Goal: Navigation & Orientation: Find specific page/section

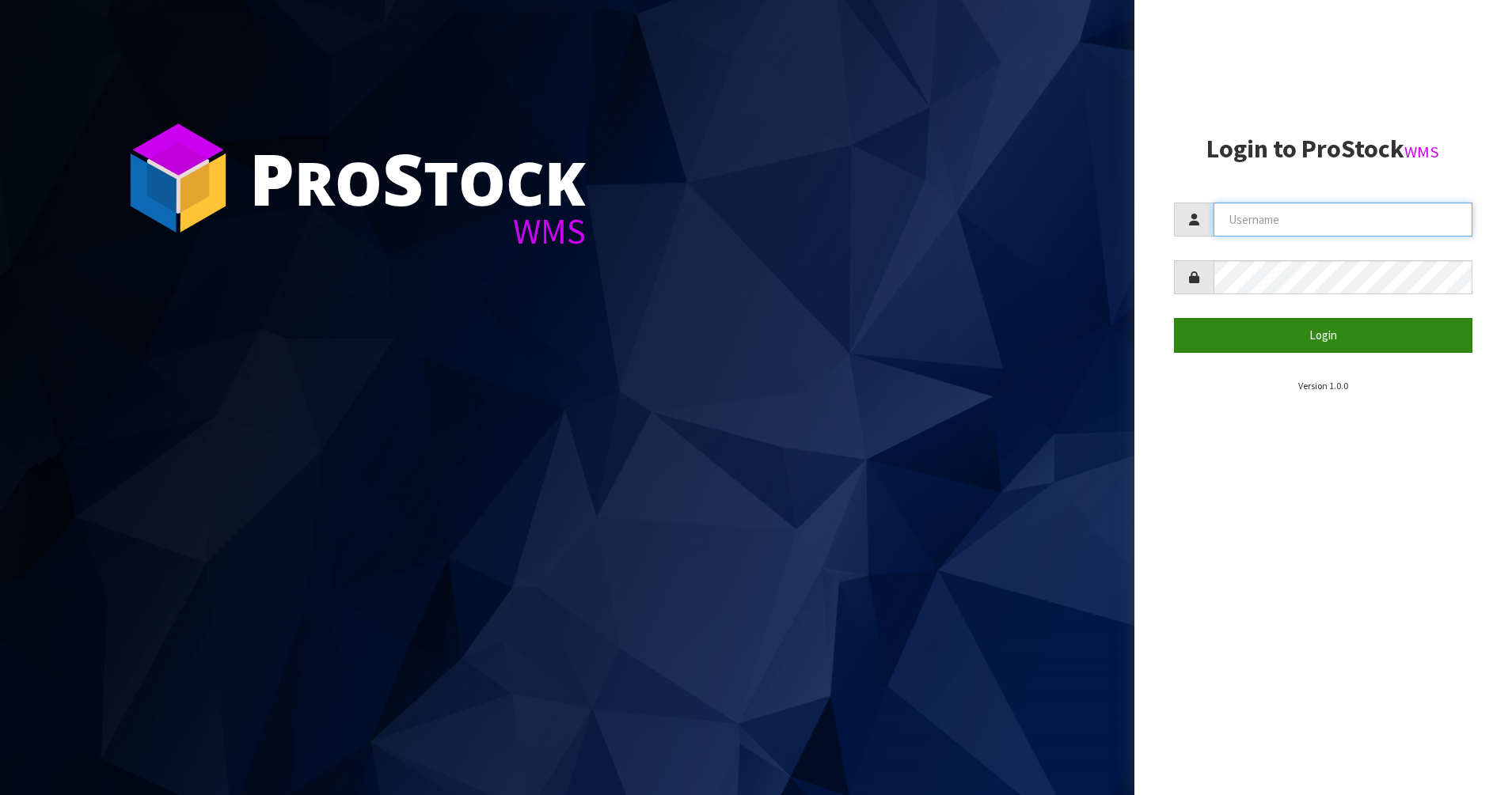
type input "PACIFICBIOLOGICS"
click at [1301, 343] on button "Login" at bounding box center [1323, 335] width 300 height 34
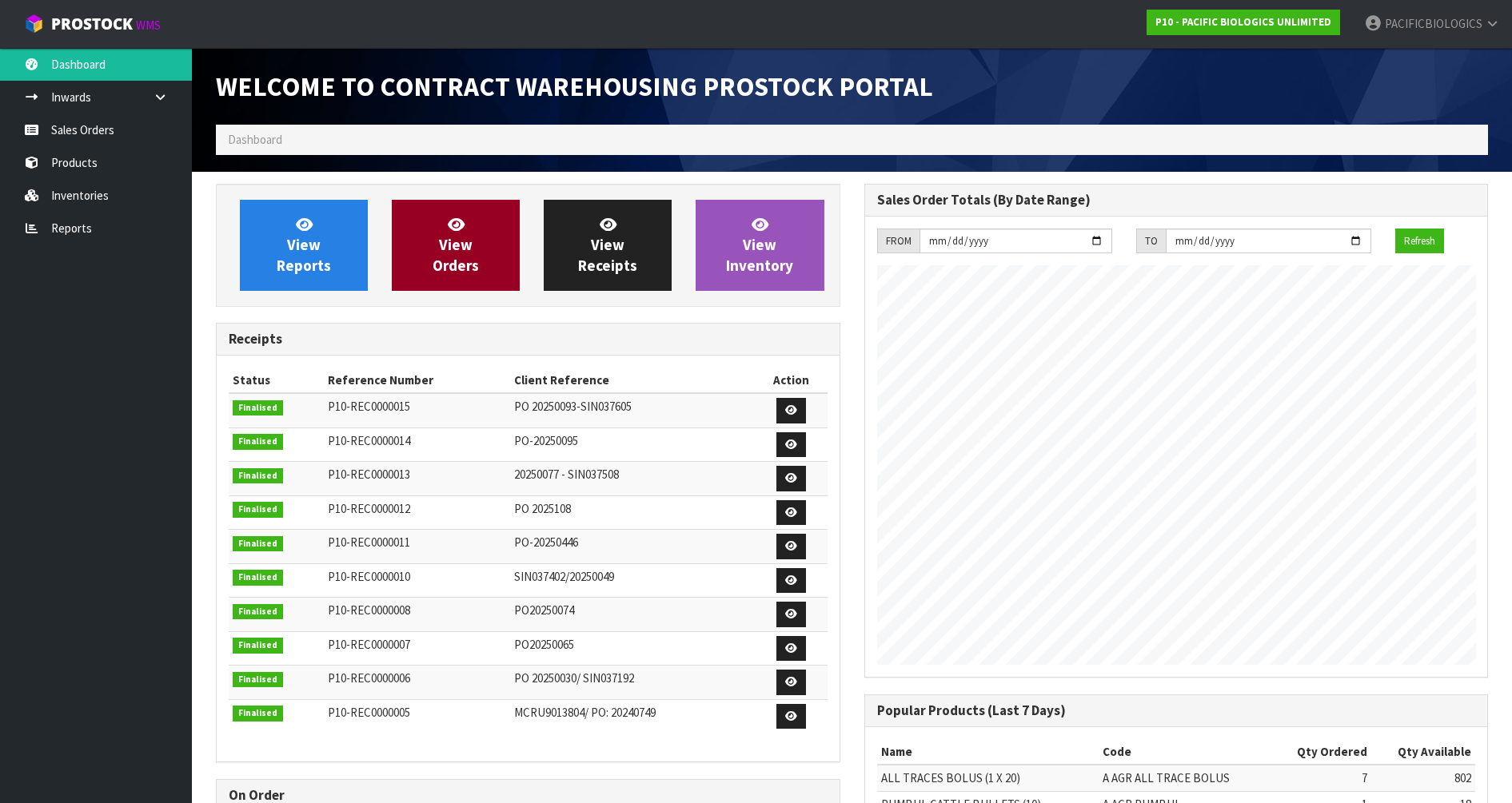
scroll to position [705, 648]
click at [494, 281] on link "View Orders" at bounding box center [455, 246] width 128 height 91
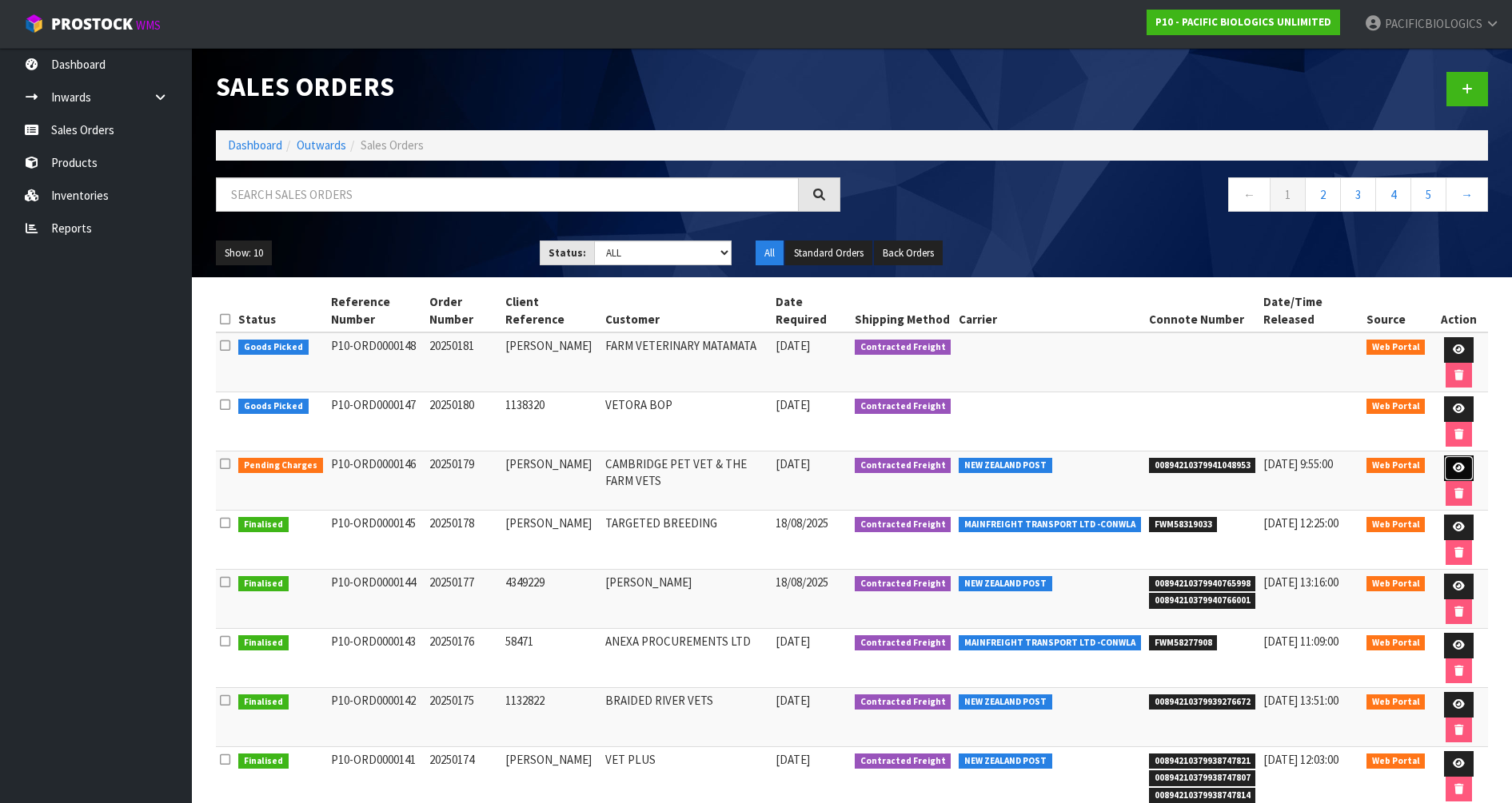
click at [1463, 473] on link at bounding box center [1459, 468] width 30 height 25
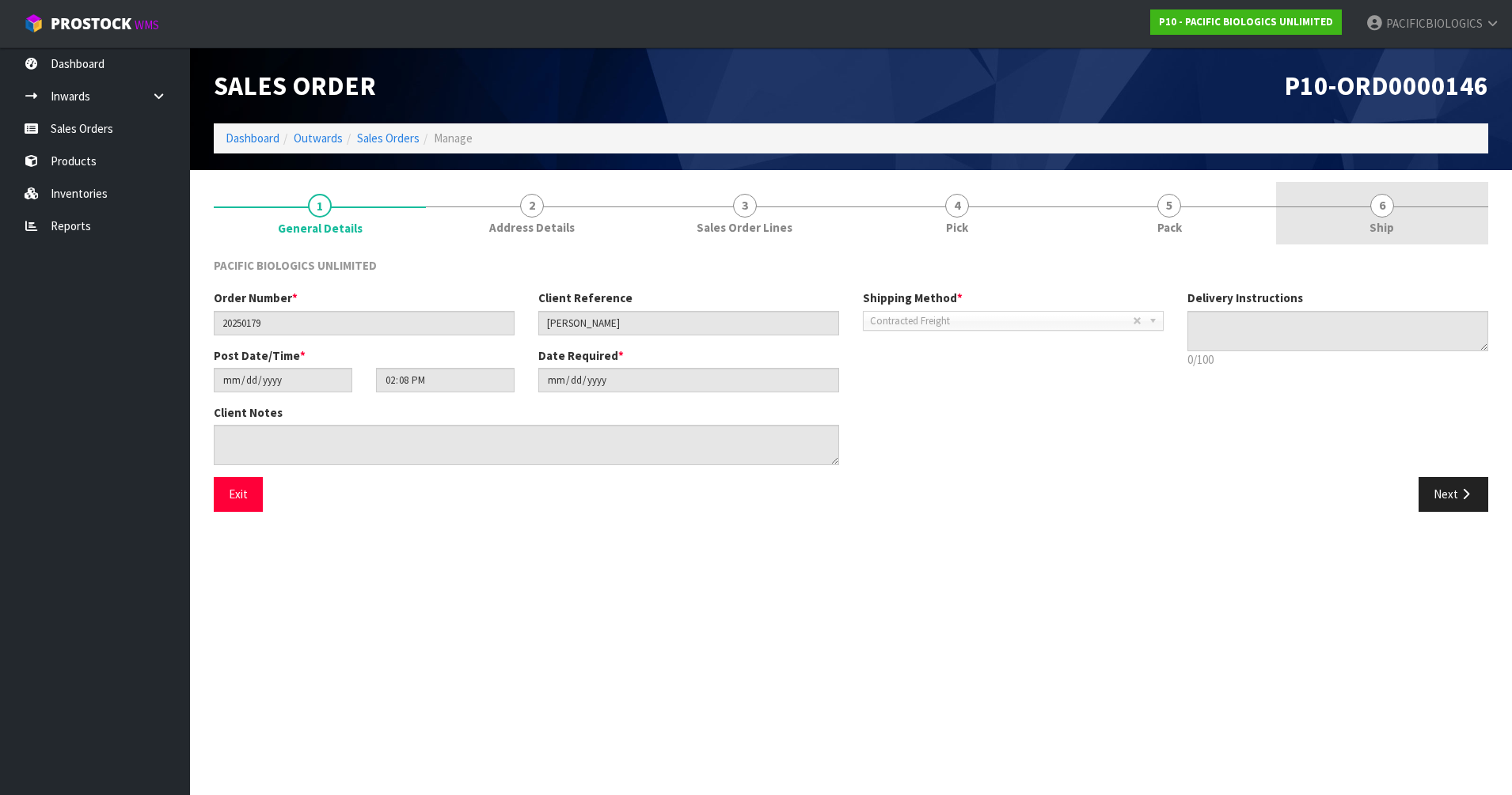
click at [1389, 219] on span "Ship" at bounding box center [1381, 227] width 24 height 17
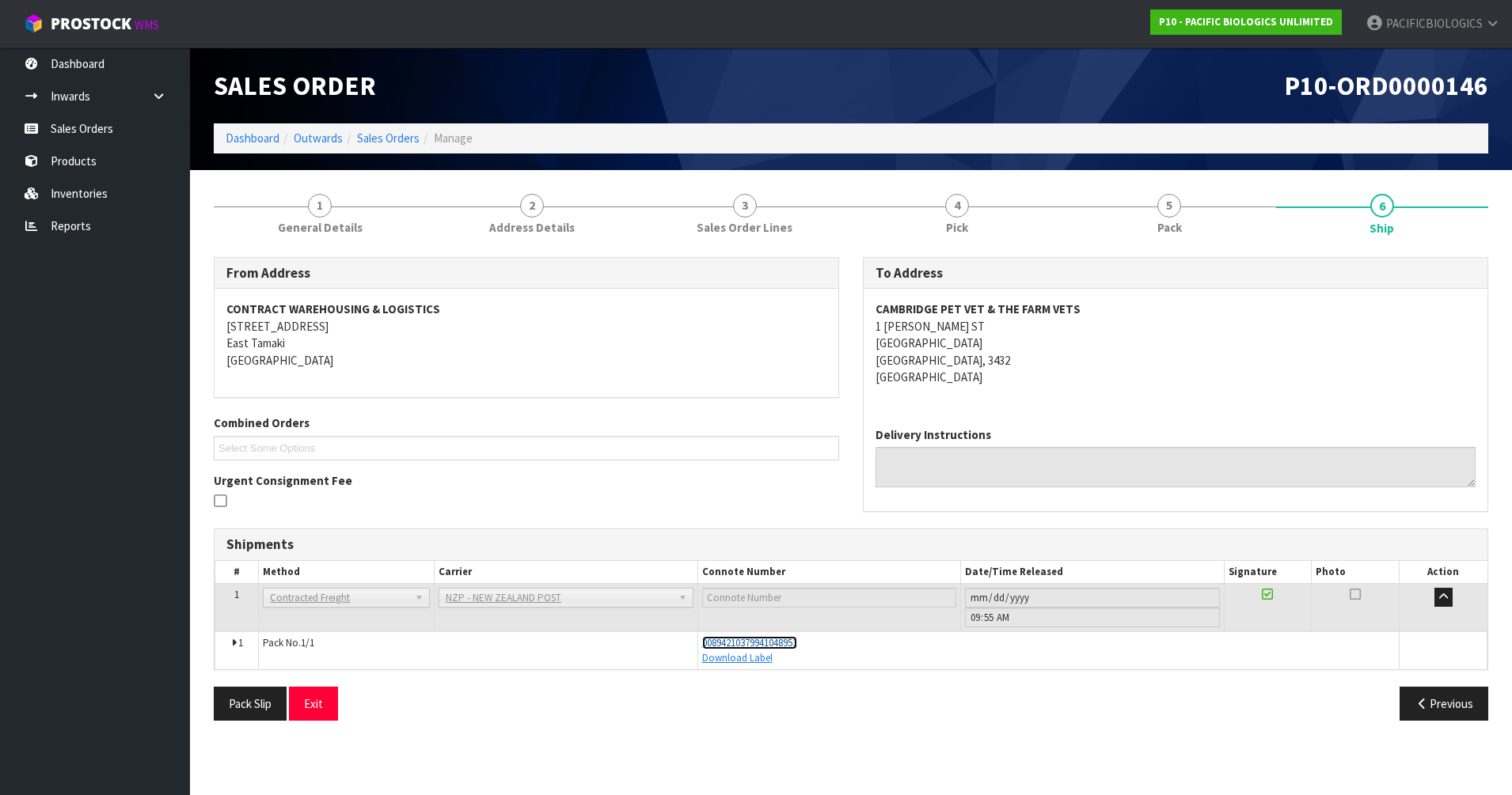
click at [784, 640] on span "00894210379941048953" at bounding box center [749, 643] width 95 height 13
click at [159, 96] on icon at bounding box center [159, 96] width 15 height 12
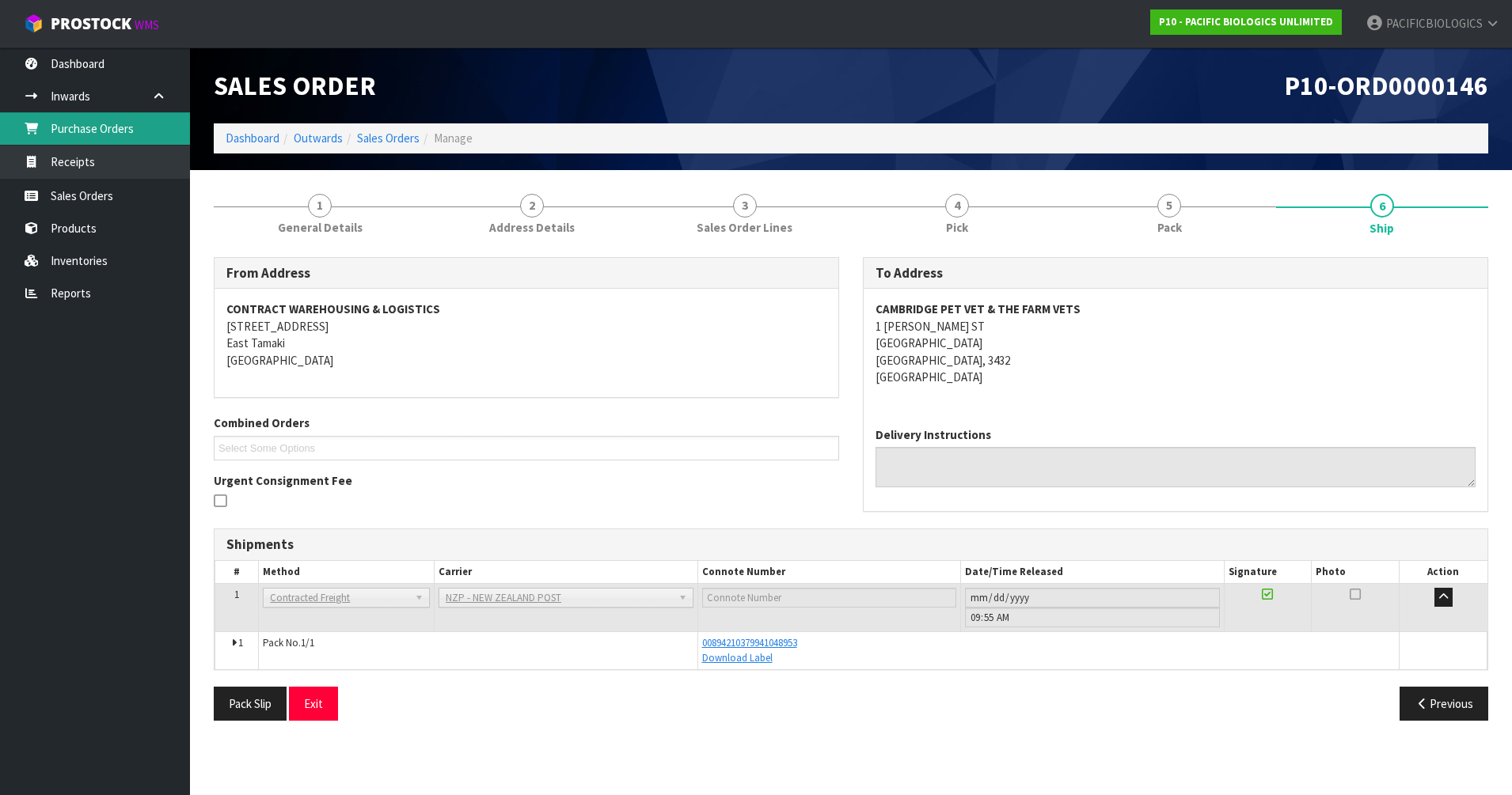
click at [140, 131] on link "Purchase Orders" at bounding box center [95, 128] width 190 height 33
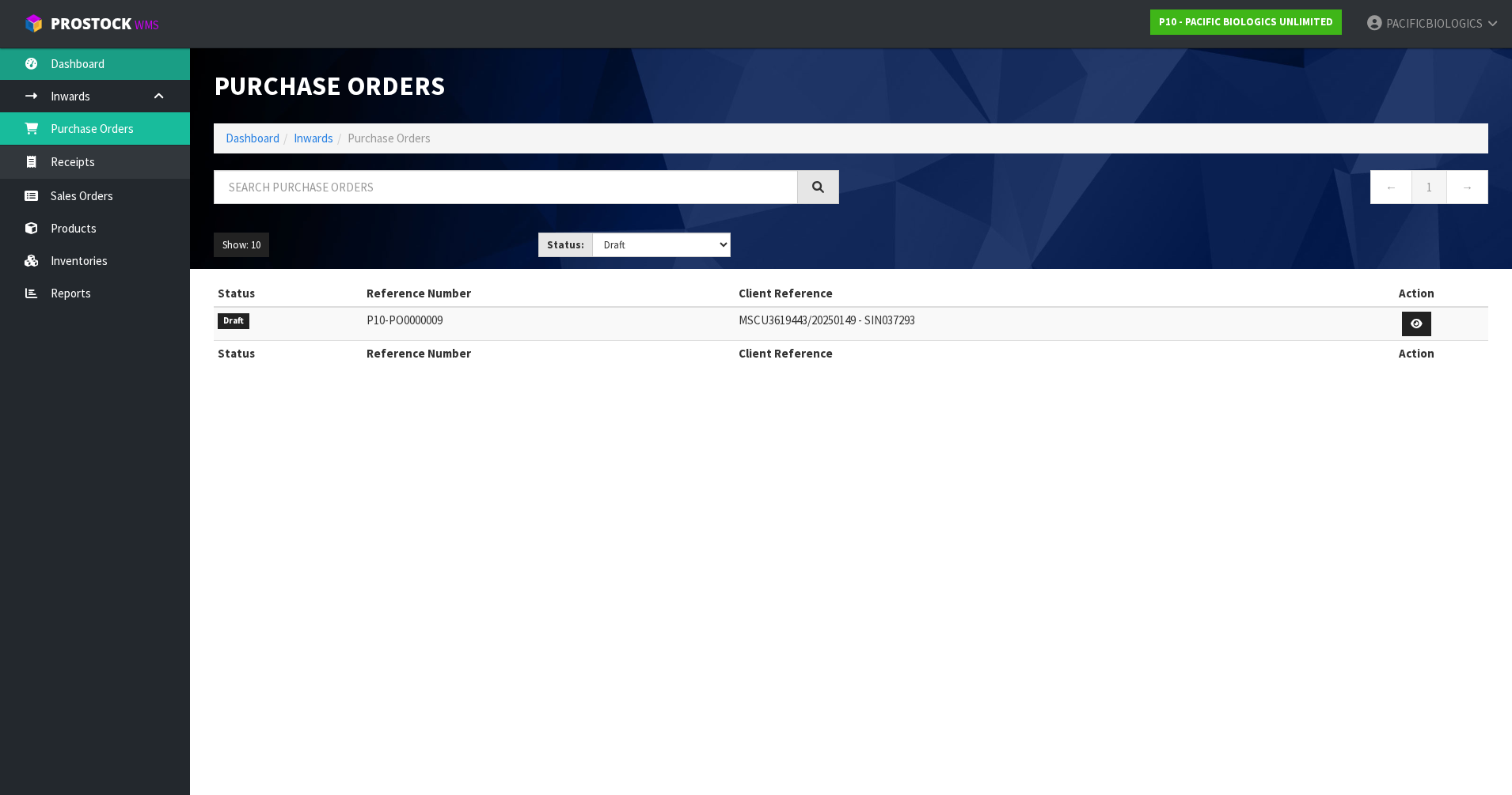
click at [83, 59] on link "Dashboard" at bounding box center [95, 64] width 190 height 33
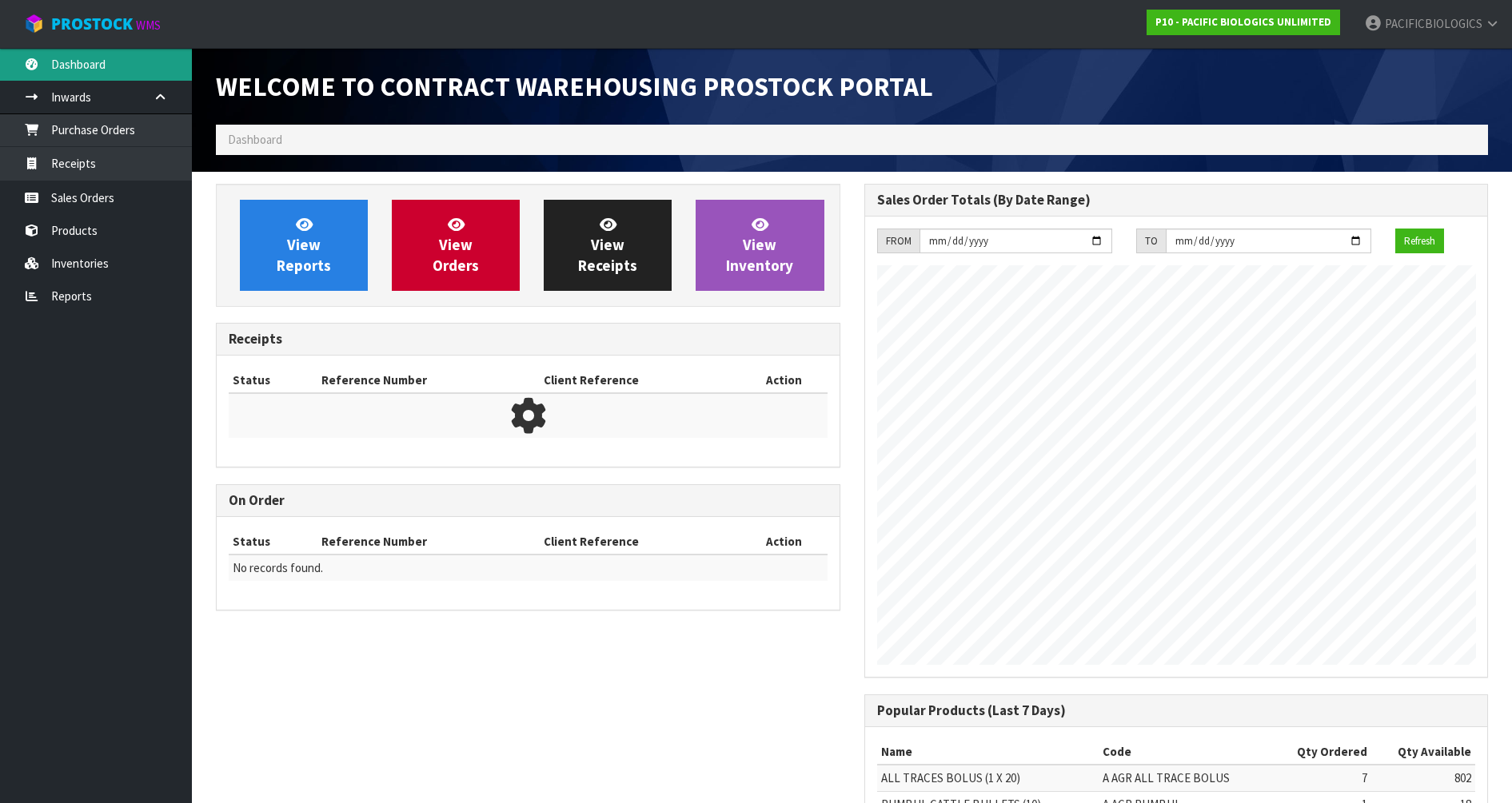
scroll to position [705, 648]
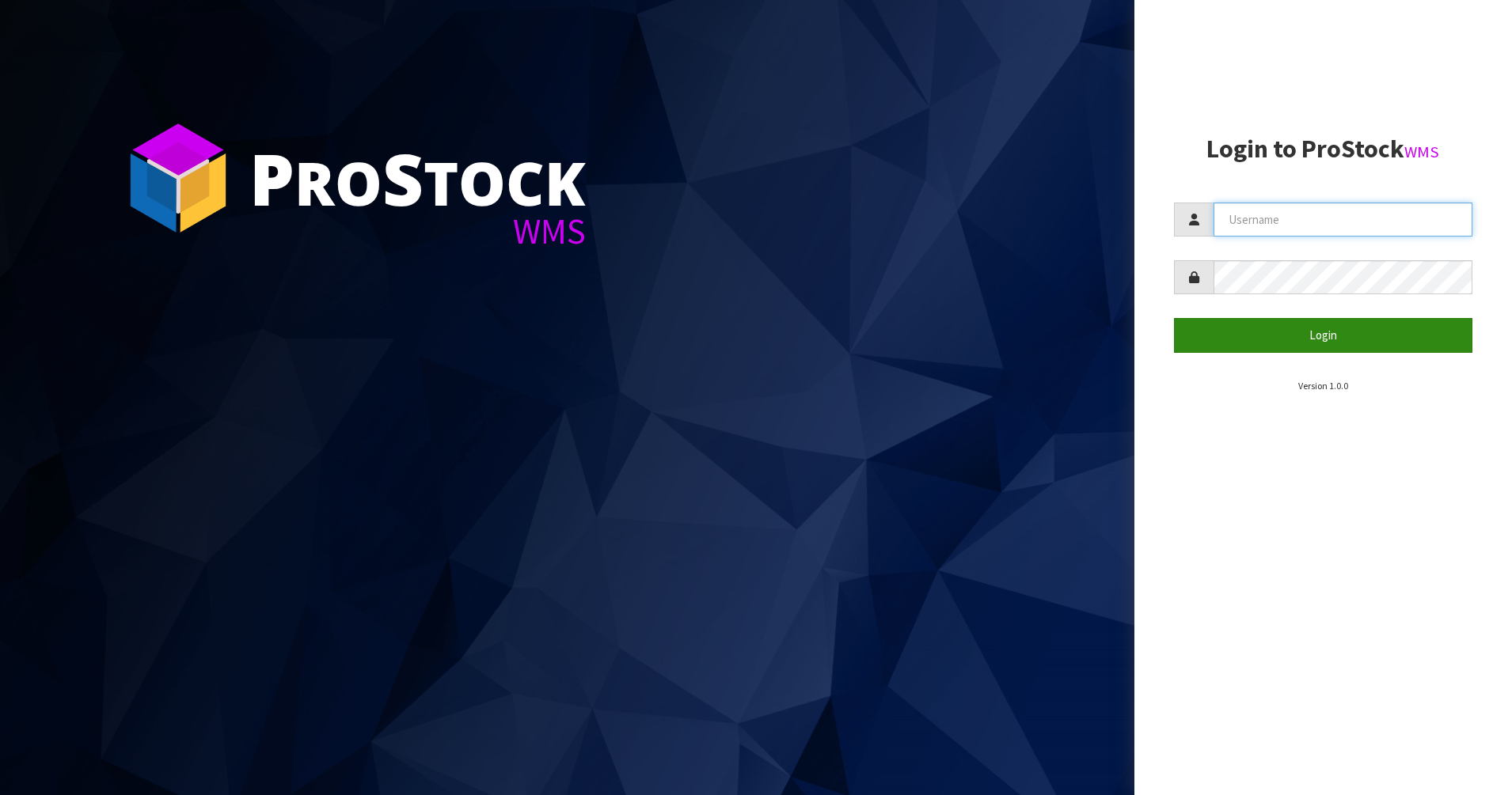
type input "PACIFICBIOLOGICS"
click at [1290, 345] on button "Login" at bounding box center [1323, 335] width 300 height 34
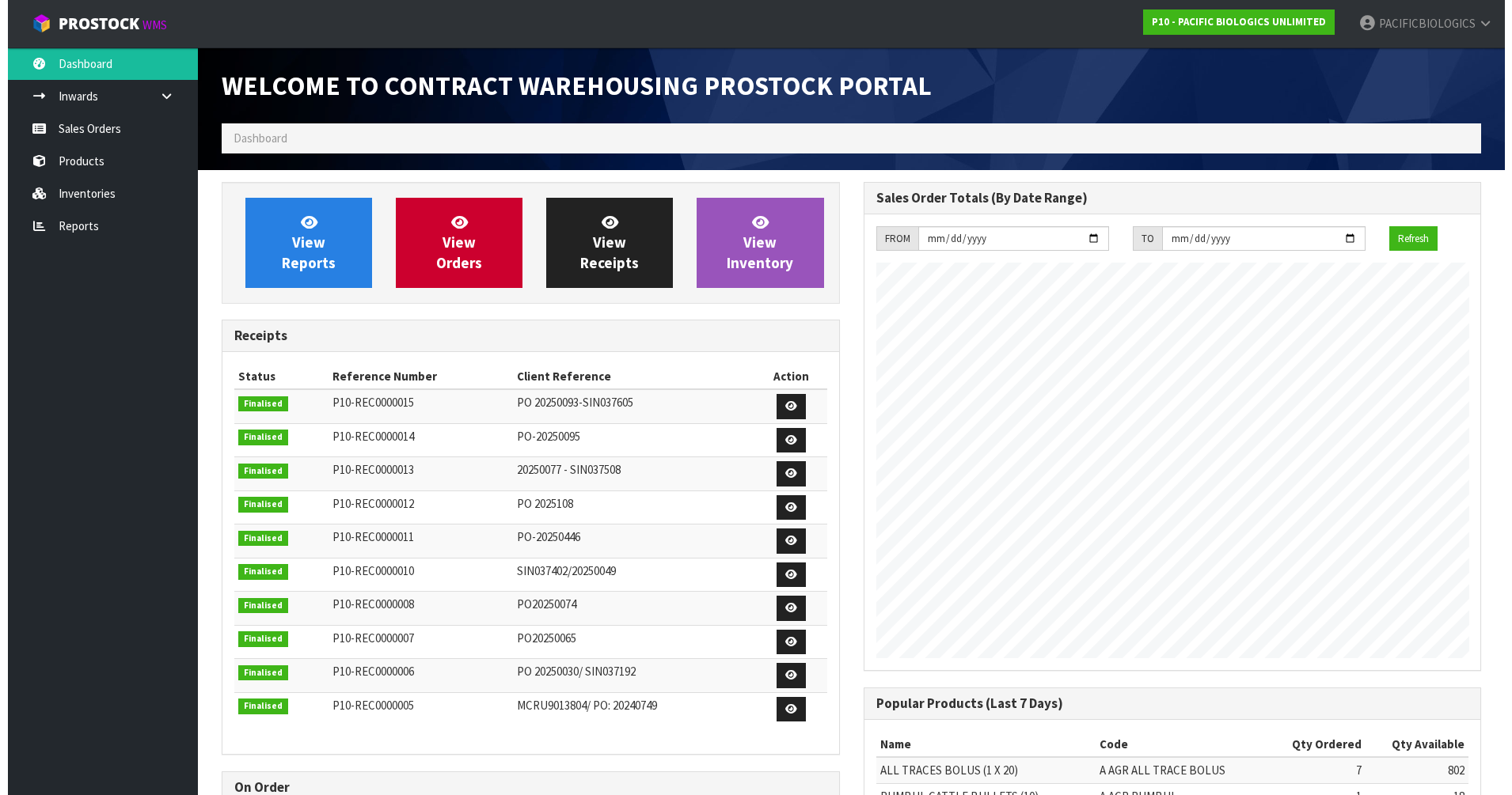
scroll to position [698, 641]
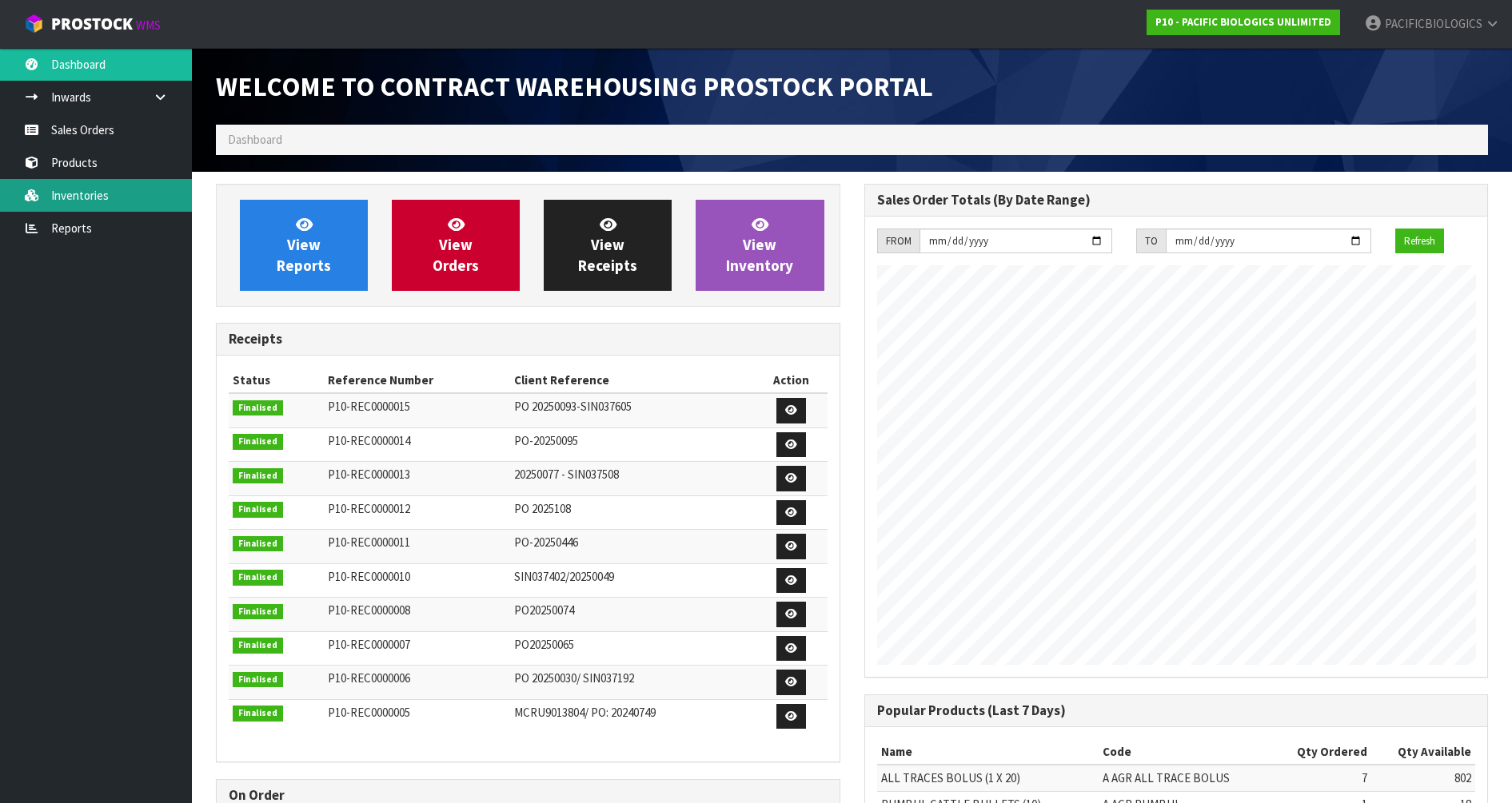
click at [71, 198] on link "Inventories" at bounding box center [96, 195] width 192 height 33
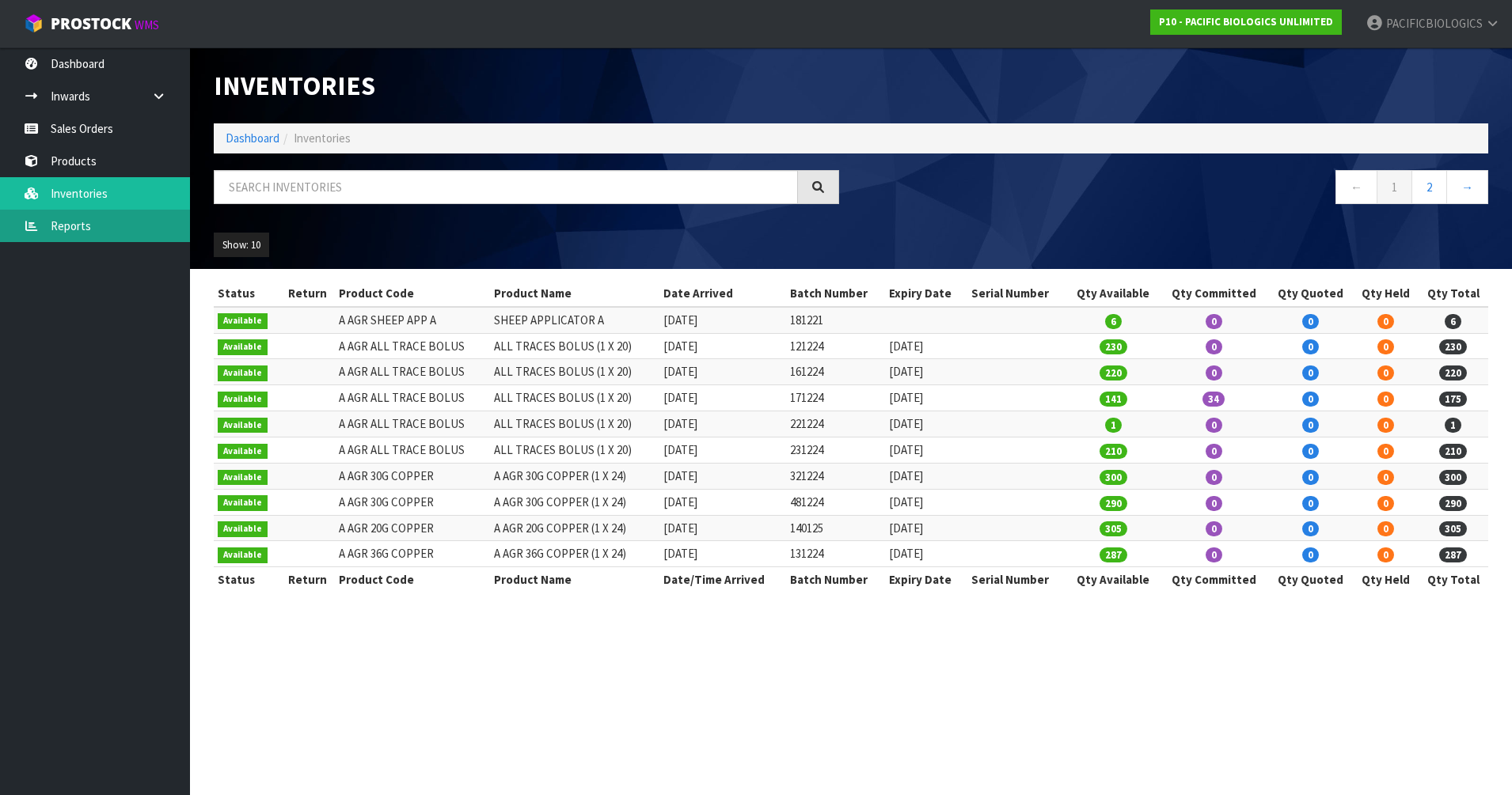
click at [76, 231] on link "Reports" at bounding box center [95, 226] width 190 height 33
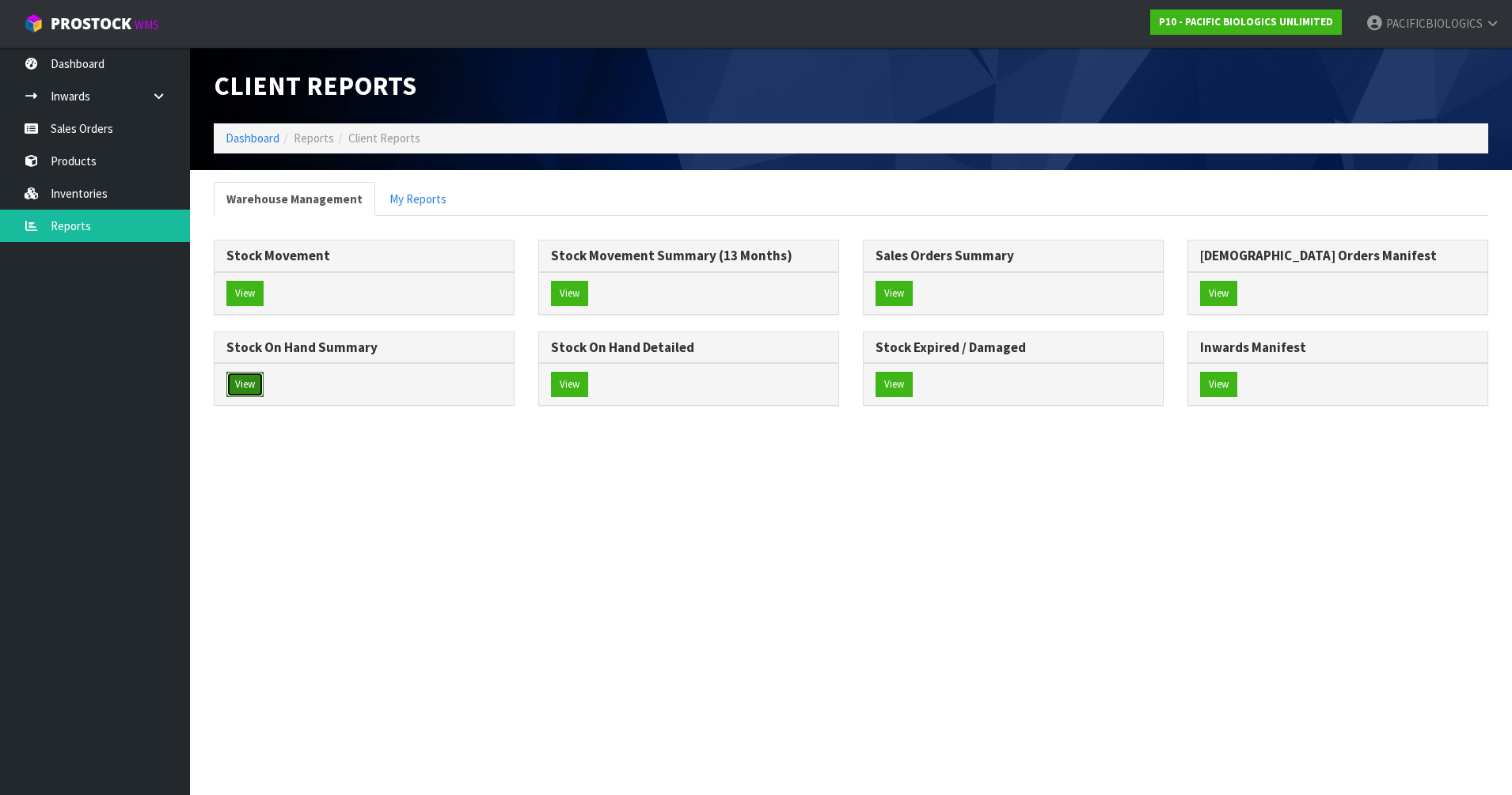
click at [235, 387] on button "View" at bounding box center [245, 384] width 37 height 25
